Goal: Understand process/instructions: Learn how to perform a task or action

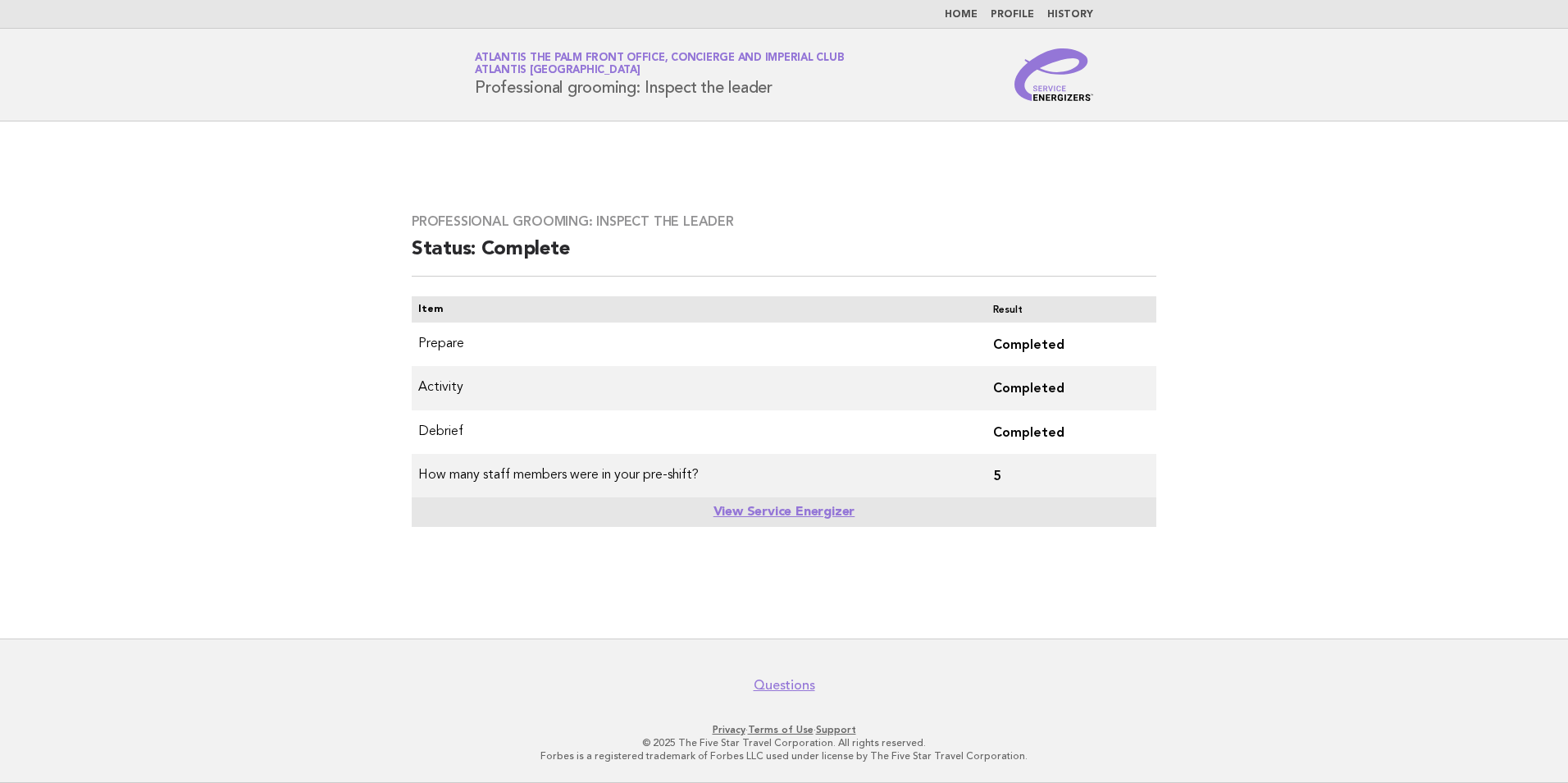
click at [967, 12] on link "Home" at bounding box center [961, 14] width 33 height 10
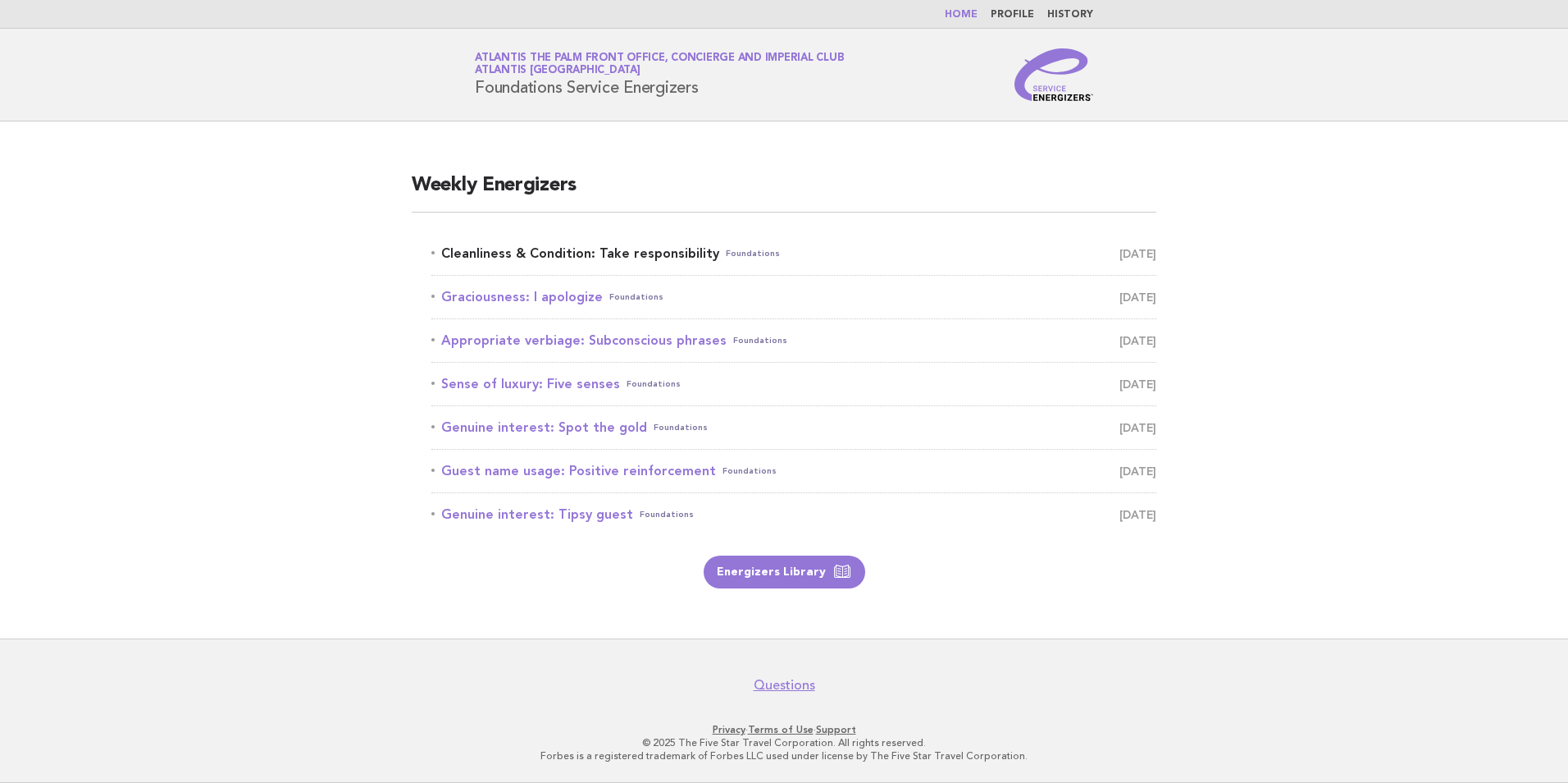
click at [596, 262] on link "Cleanliness & Condition: Take responsibility Foundations [DATE]" at bounding box center [794, 254] width 725 height 23
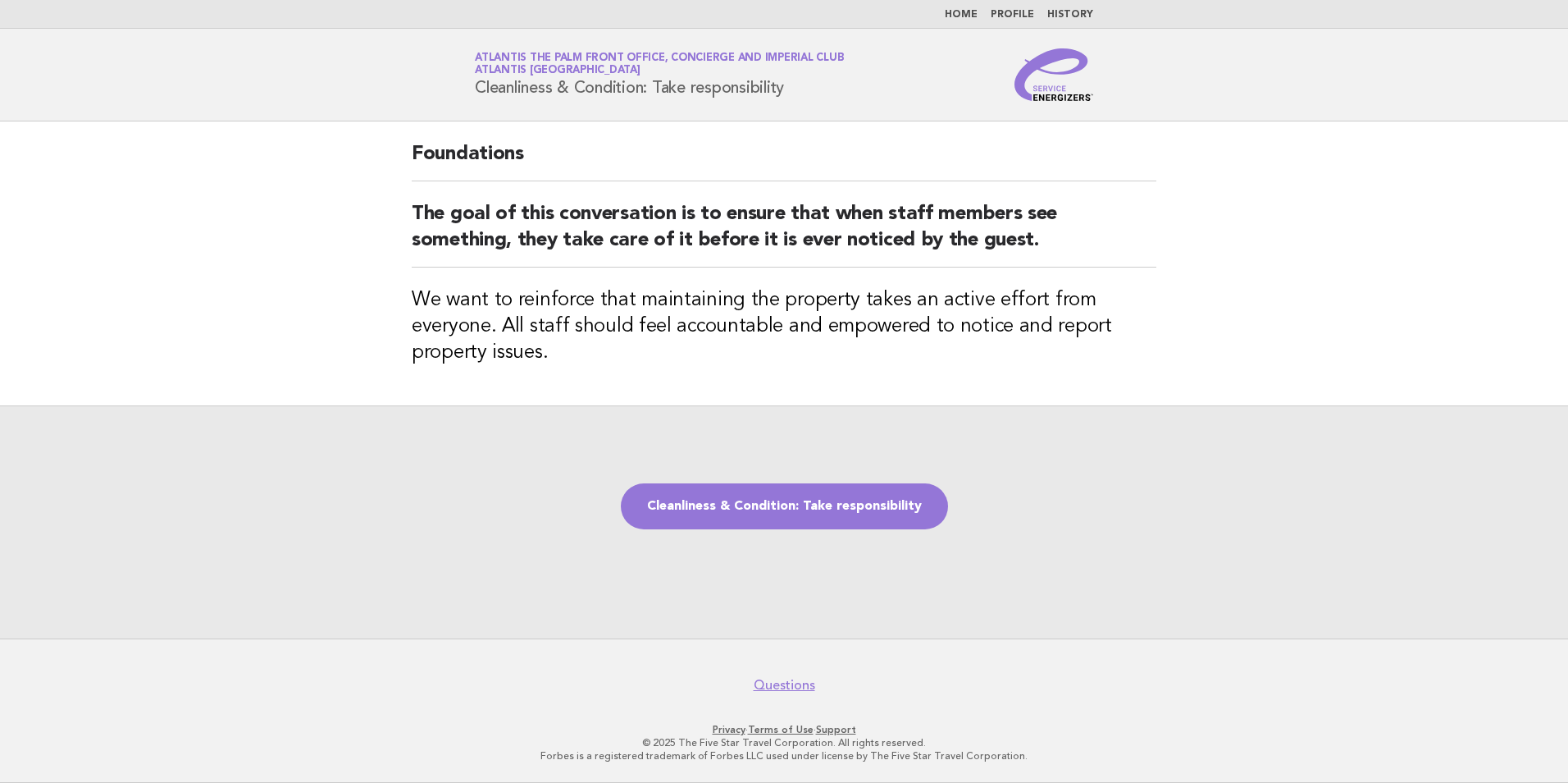
click at [968, 15] on link "Home" at bounding box center [961, 14] width 33 height 10
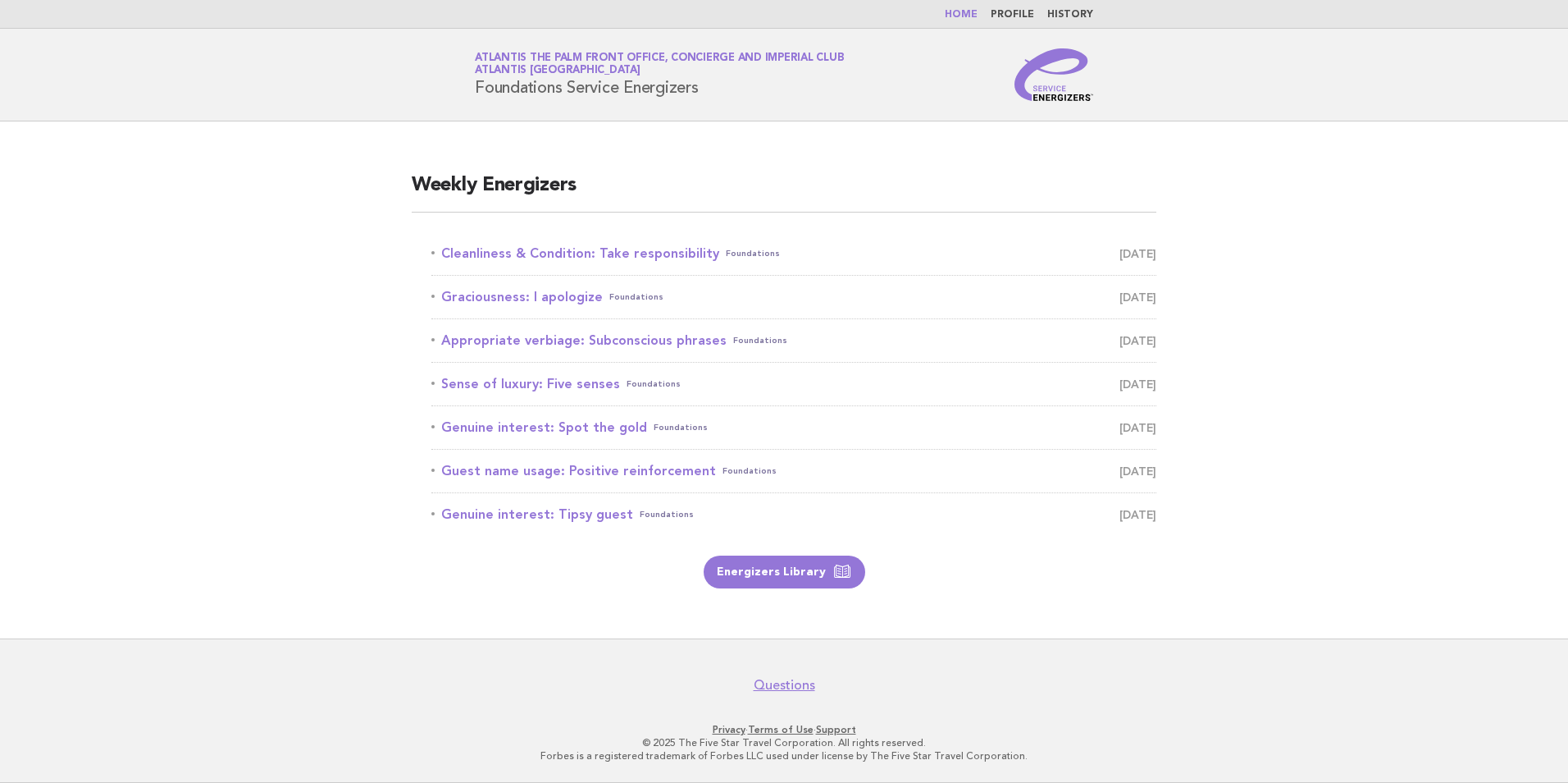
click at [519, 240] on li "Cleanliness & Condition: Take responsibility Foundations [DATE]" at bounding box center [794, 254] width 725 height 43
click at [519, 257] on link "Cleanliness & Condition: Take responsibility Foundations September 8" at bounding box center [794, 254] width 725 height 23
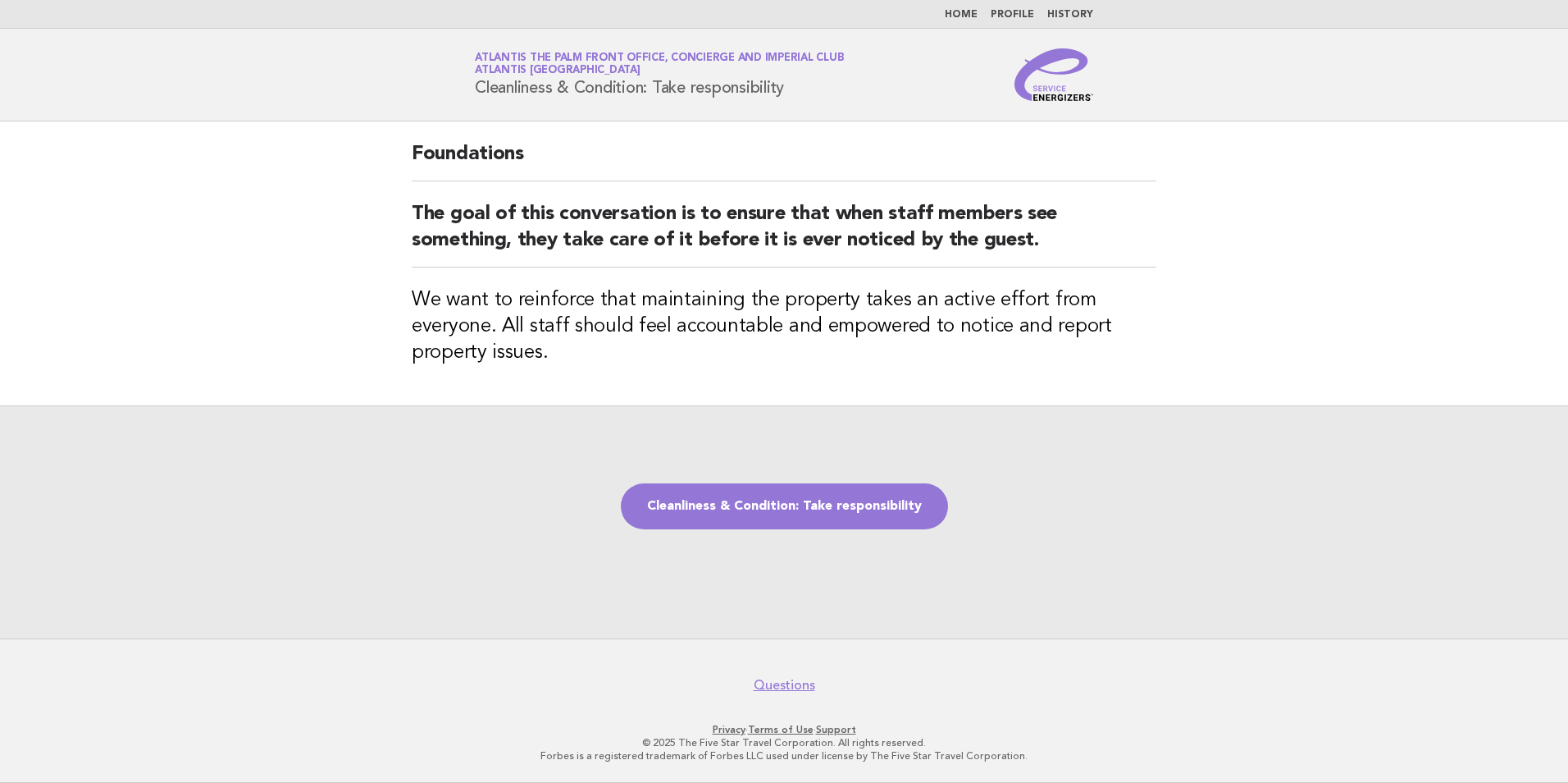
drag, startPoint x: 472, startPoint y: 82, endPoint x: 789, endPoint y: 91, distance: 317.1
click at [789, 91] on div "Service Energizers Atlantis The Palm Front Office, Concierge and Imperial Club …" at bounding box center [784, 75] width 664 height 53
copy h1 "Cleanliness & Condition: Take responsibility"
click at [551, 369] on div "Foundations The goal of this conversation is to ensure that when staff members …" at bounding box center [784, 263] width 784 height 284
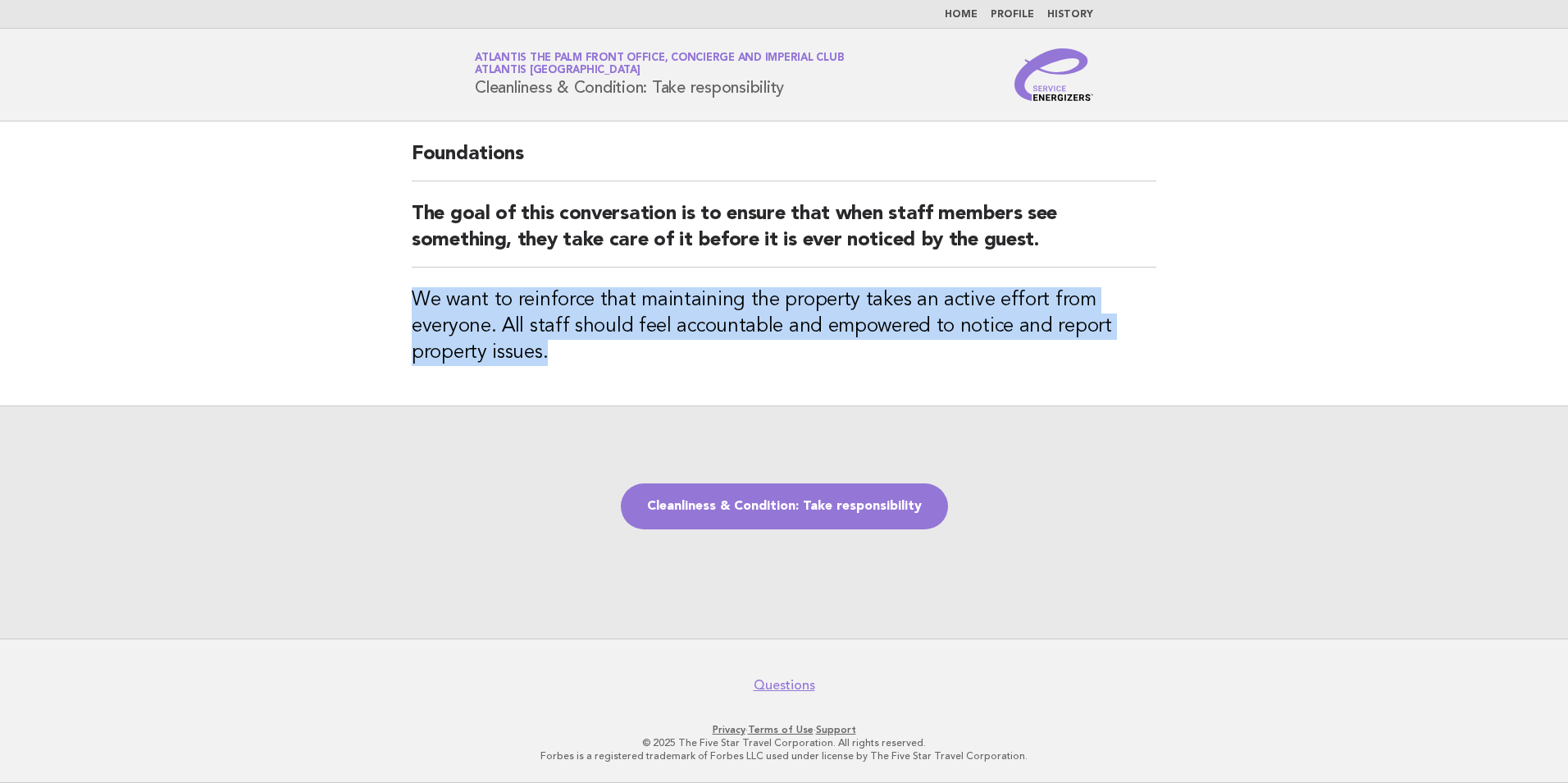
drag, startPoint x: 412, startPoint y: 296, endPoint x: 547, endPoint y: 349, distance: 145.0
click at [547, 349] on h3 "We want to reinforce that maintaining the property takes an active effort from …" at bounding box center [784, 326] width 744 height 78
copy h3 "We want to reinforce that maintaining the property takes an active effort from …"
click at [1181, 433] on div "Cleanliness & Condition: Take responsibility" at bounding box center [784, 521] width 1568 height 233
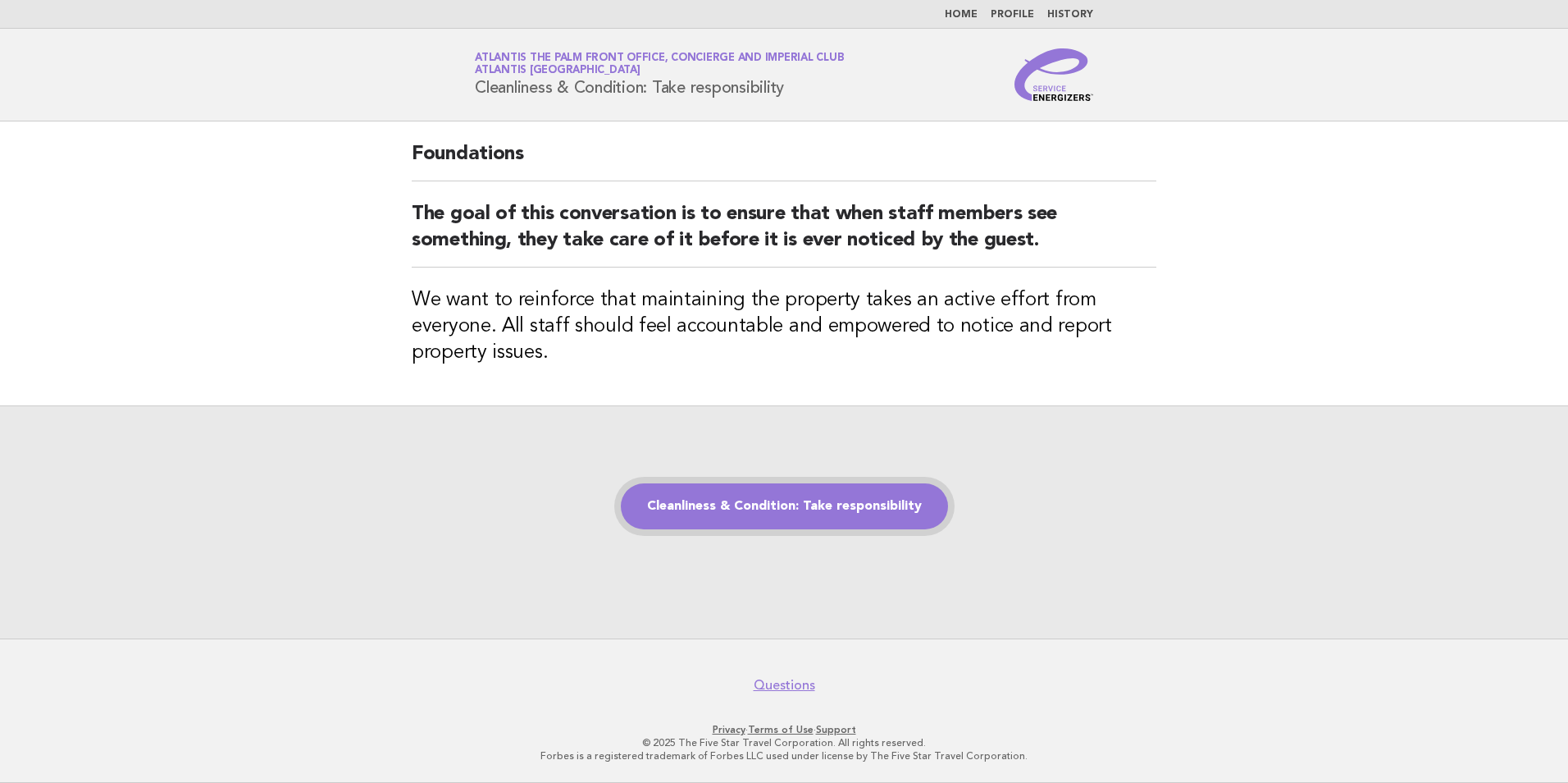
click at [898, 491] on link "Cleanliness & Condition: Take responsibility" at bounding box center [784, 506] width 327 height 46
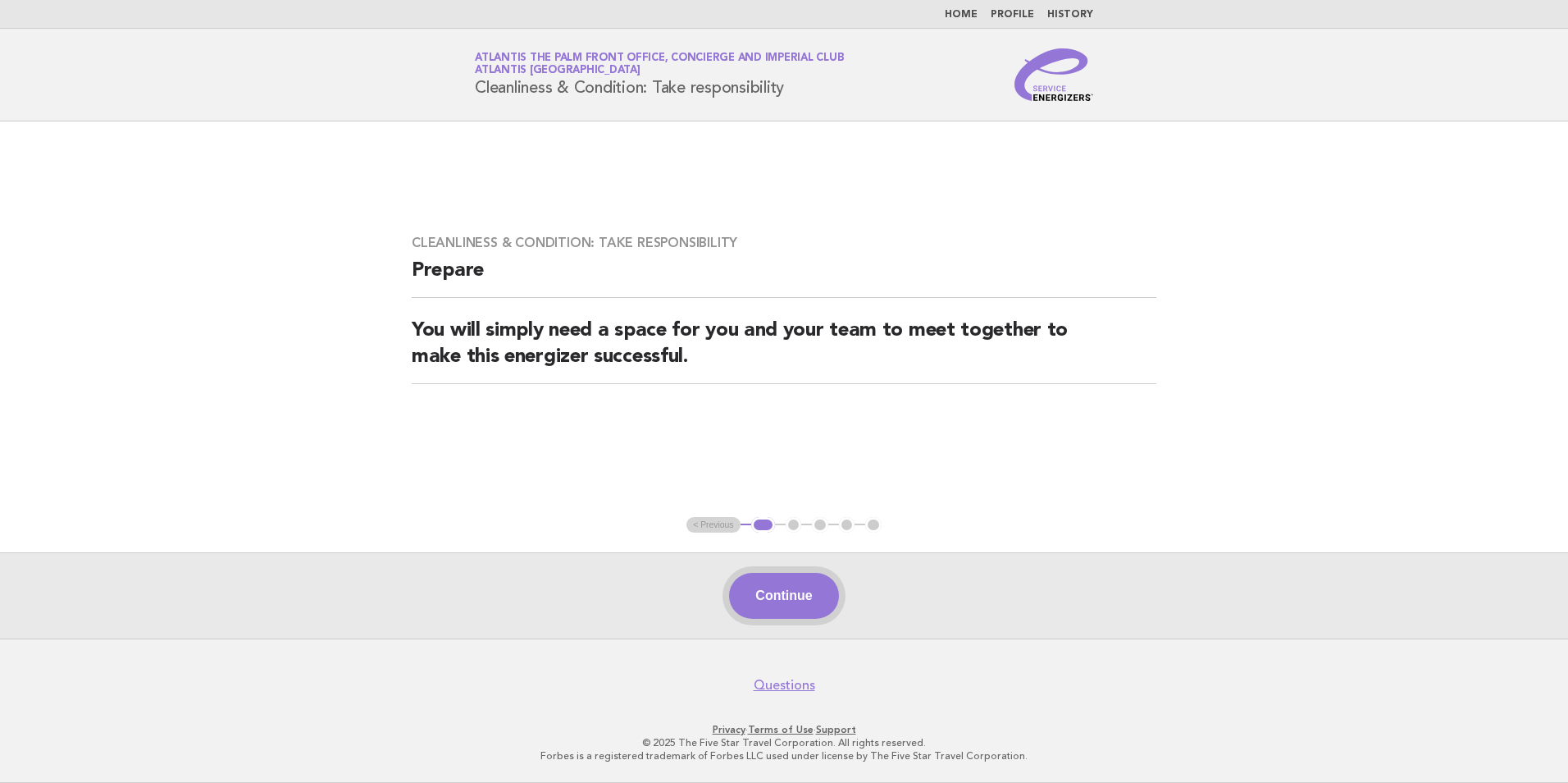
click at [830, 607] on button "Continue" at bounding box center [784, 595] width 109 height 46
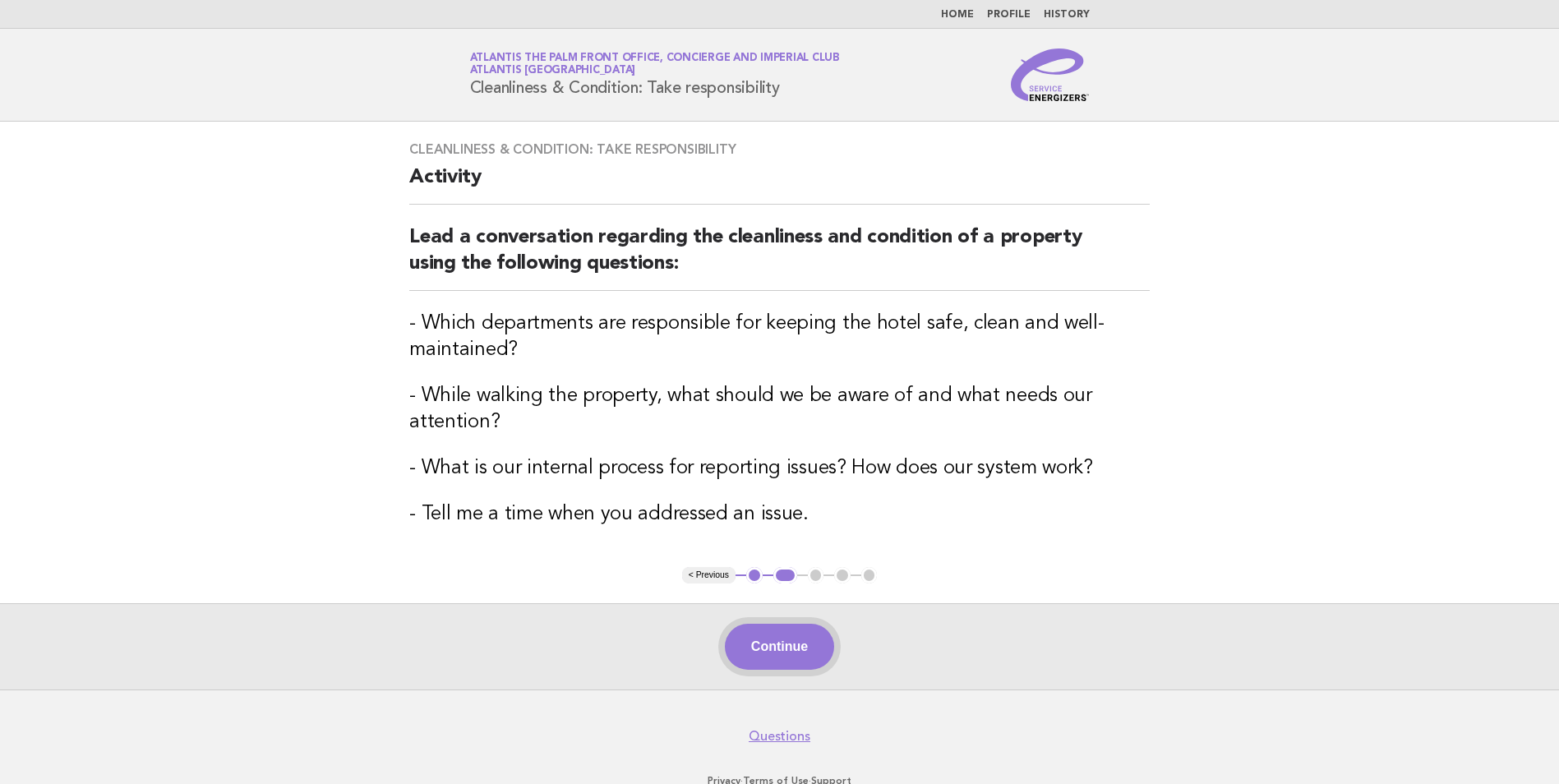
click at [792, 657] on button "Continue" at bounding box center [780, 646] width 109 height 46
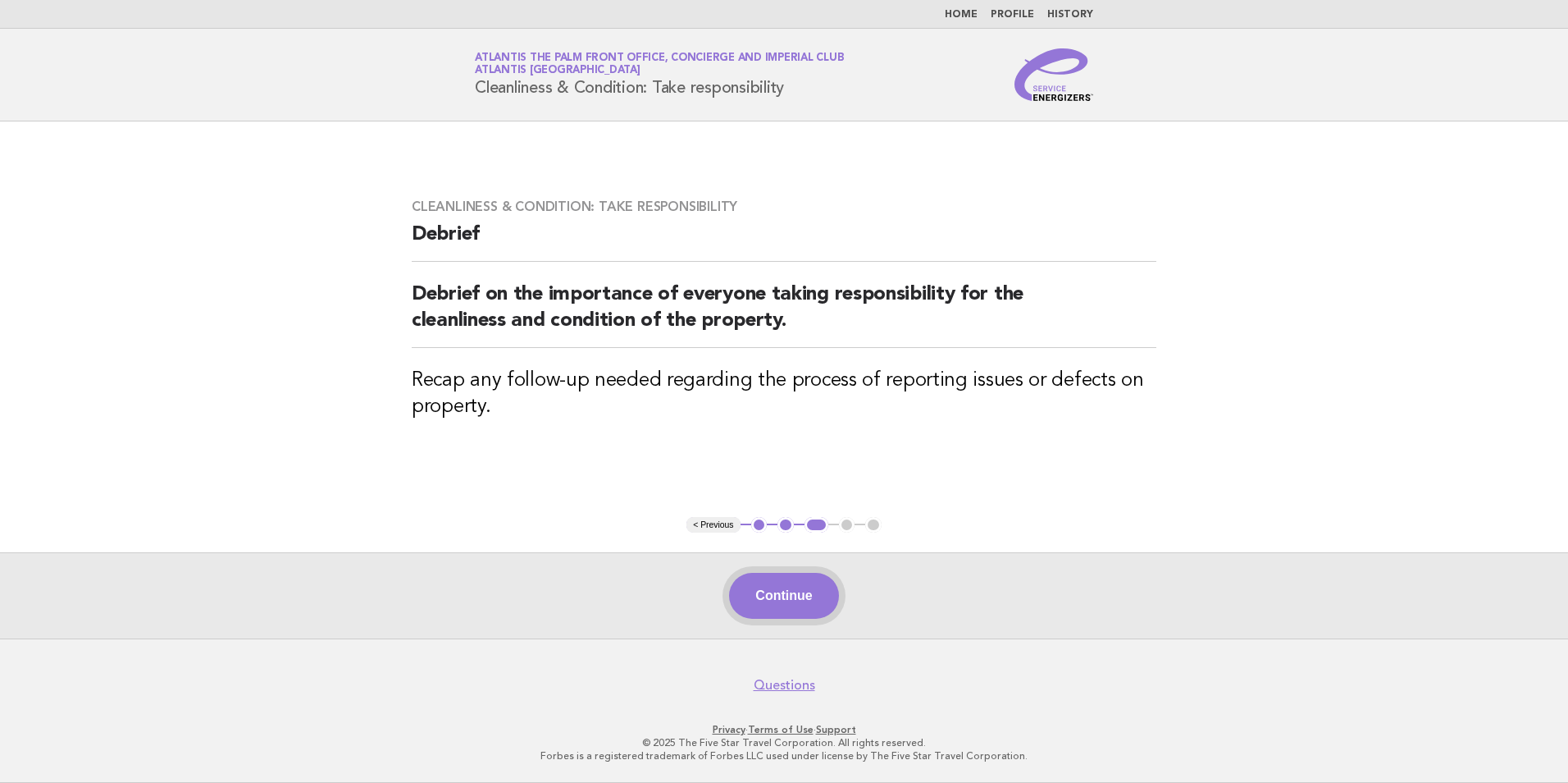
click at [798, 583] on button "Continue" at bounding box center [784, 595] width 109 height 46
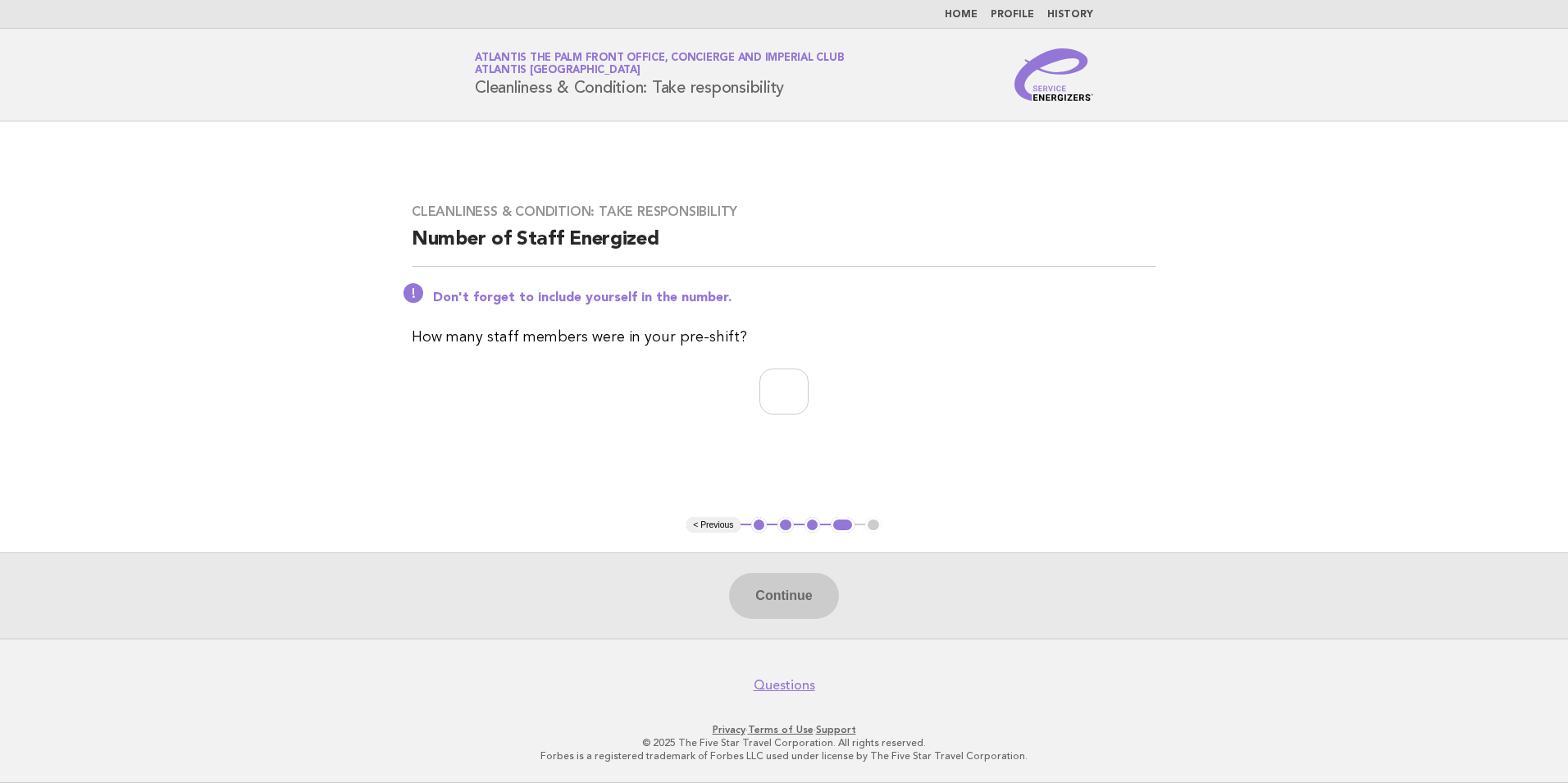
click at [806, 422] on div "Cleanliness & Condition: Take responsibility Number of Staff Energized Don't fo…" at bounding box center [784, 319] width 784 height 270
click at [786, 396] on input "number" at bounding box center [784, 392] width 49 height 46
type input "**"
click at [786, 615] on button "Continue" at bounding box center [784, 595] width 109 height 46
